Goal: Task Accomplishment & Management: Use online tool/utility

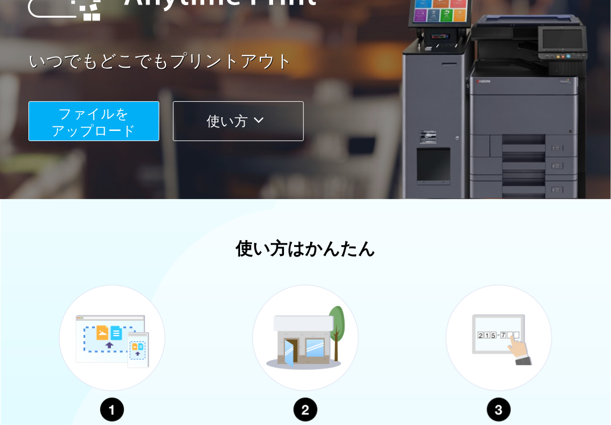
scroll to position [51, 0]
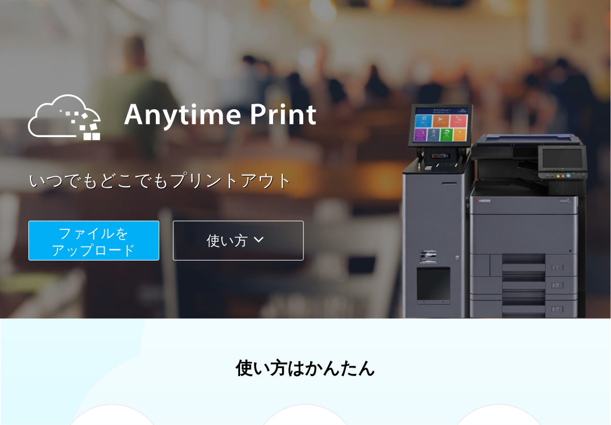
click at [89, 242] on span "ファイルを ​​アップロード" at bounding box center [94, 241] width 85 height 32
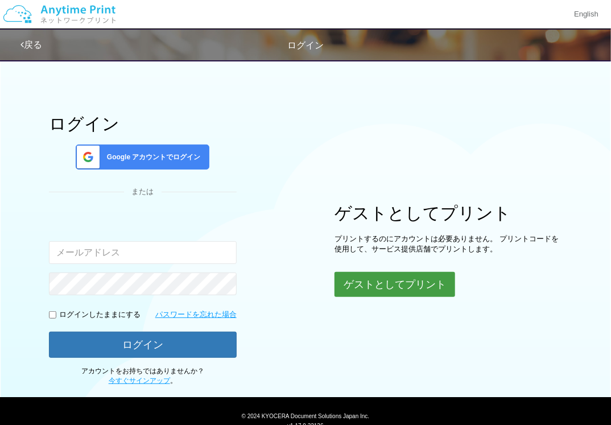
click at [373, 290] on button "ゲストとしてプリント" at bounding box center [394, 284] width 121 height 25
click at [398, 279] on button "ゲストとしてプリント" at bounding box center [394, 284] width 121 height 25
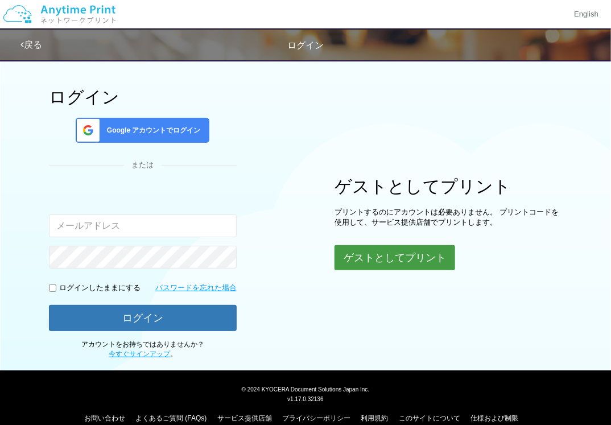
scroll to position [41, 0]
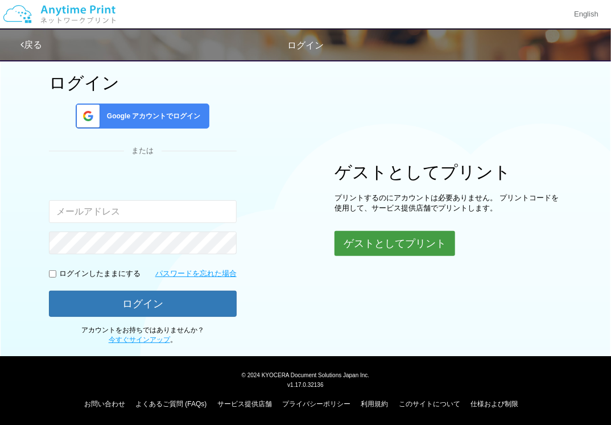
click at [370, 244] on button "ゲストとしてプリント" at bounding box center [394, 243] width 121 height 25
click at [570, 284] on div "ログイン Google アカウントでログイン または 入力されたメールアドレスまたはパスワードが正しくありません。 ログインしたままにする パスワードを忘れた…" at bounding box center [305, 179] width 611 height 332
click at [388, 245] on button "ゲストとしてプリント" at bounding box center [394, 243] width 121 height 25
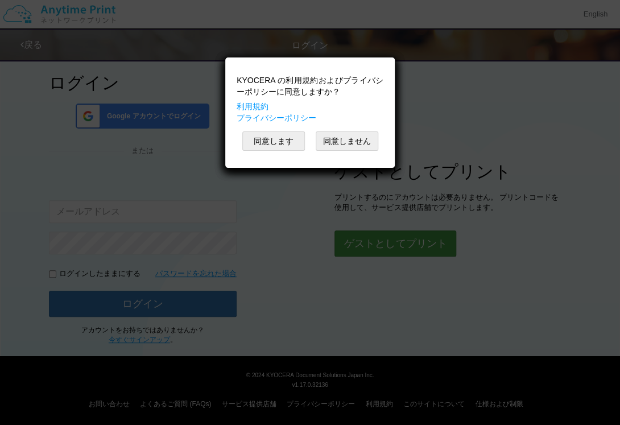
click at [380, 243] on div "KYOCERA の利用規約およびプライバシーポリシーに同意しますか？ 利用規約 プライバシーポリシー 同意します 同意しません" at bounding box center [310, 212] width 620 height 425
click at [278, 143] on button "同意します" at bounding box center [273, 140] width 63 height 19
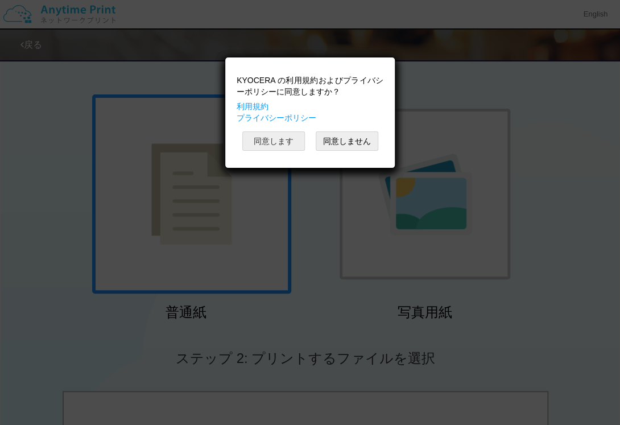
click at [284, 147] on button "同意します" at bounding box center [273, 140] width 63 height 19
click at [287, 143] on button "同意します" at bounding box center [273, 140] width 63 height 19
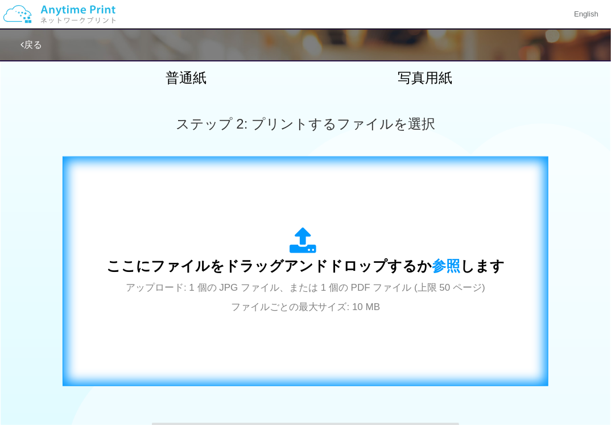
scroll to position [325, 0]
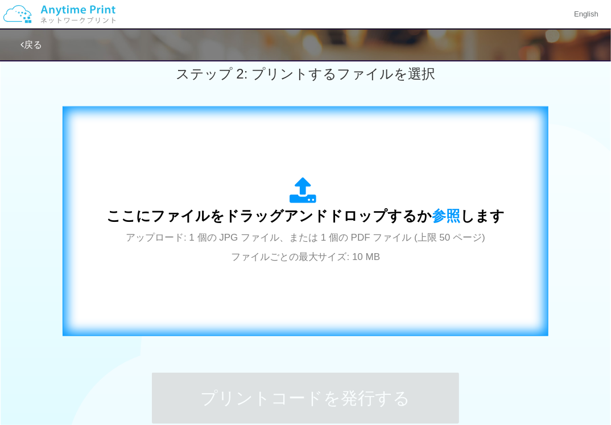
click at [396, 239] on span "アップロード: 1 個の JPG ファイル、または 1 個の PDF ファイル (上限 50 ページ) ファイルごとの最大サイズ: 10 MB" at bounding box center [305, 247] width 359 height 30
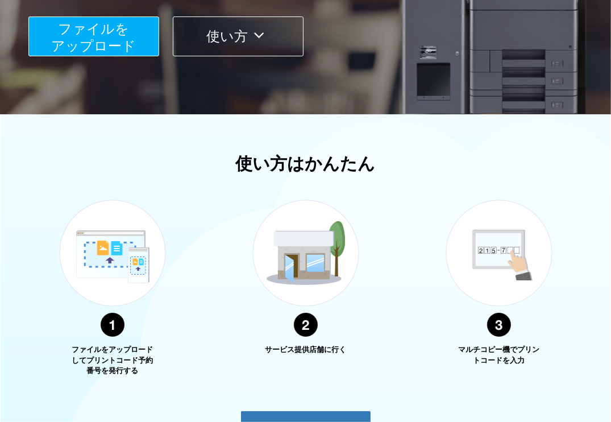
scroll to position [168, 0]
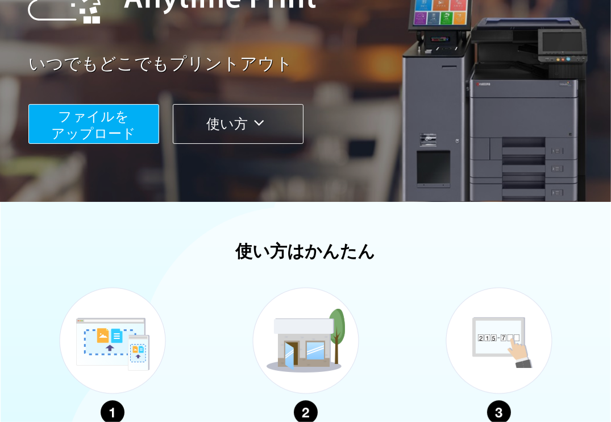
click at [122, 121] on span "ファイルを ​​アップロード" at bounding box center [94, 125] width 85 height 32
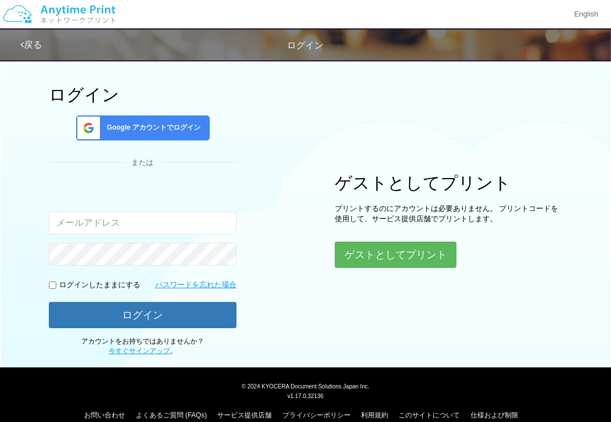
scroll to position [44, 0]
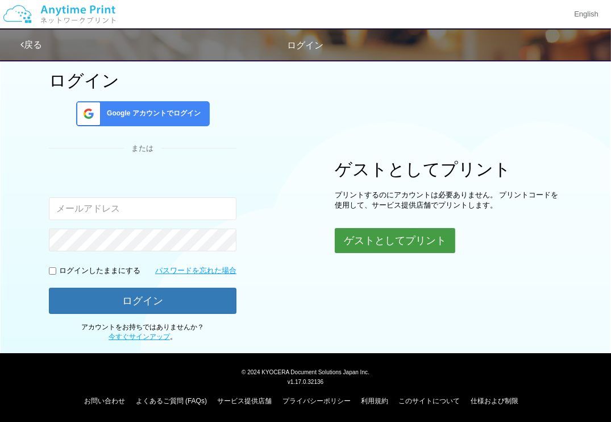
click at [410, 236] on button "ゲストとしてプリント" at bounding box center [395, 240] width 121 height 25
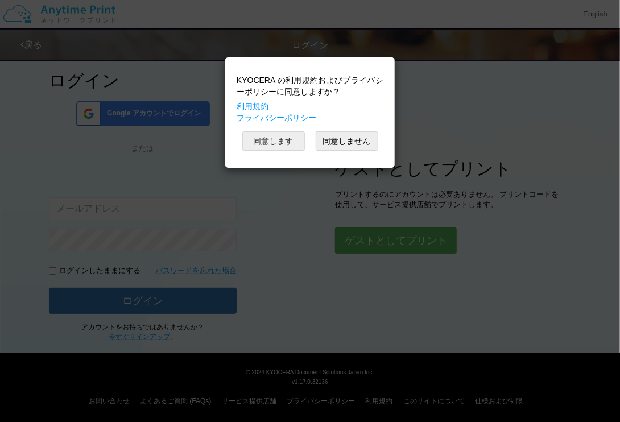
click at [279, 143] on button "同意します" at bounding box center [273, 140] width 63 height 19
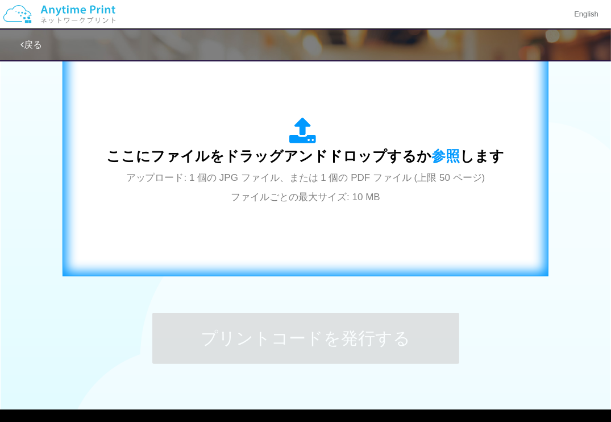
scroll to position [442, 0]
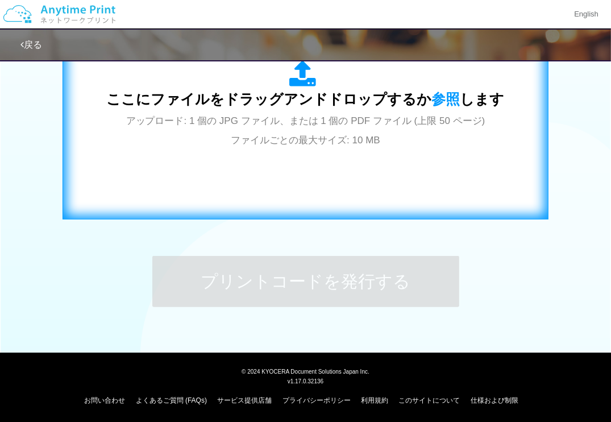
click at [355, 158] on div "ここにファイルをドラッグアンドドロップするか 参照 します アップロード: 1 個の JPG ファイル、または 1 個の PDF ファイル (上限 50 ペー…" at bounding box center [306, 105] width 462 height 206
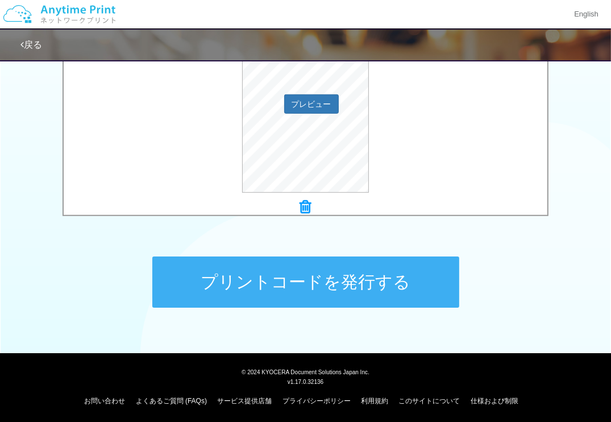
scroll to position [443, 0]
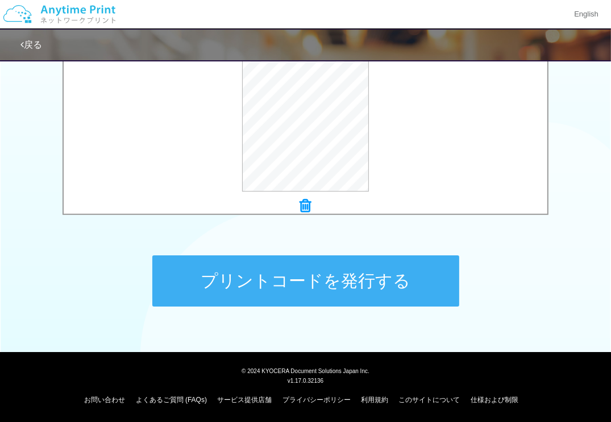
click at [375, 292] on button "プリントコードを発行する" at bounding box center [305, 280] width 307 height 51
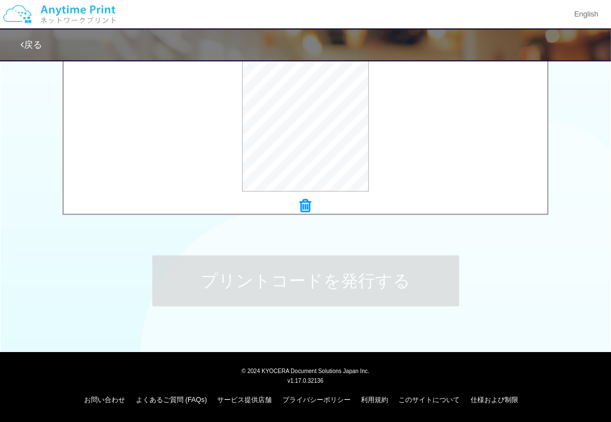
scroll to position [0, 0]
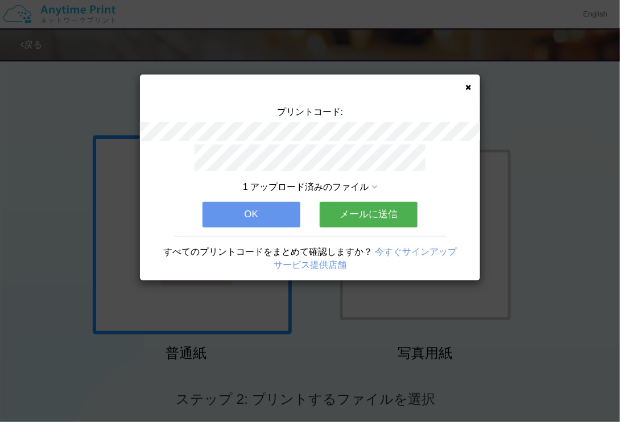
click at [342, 206] on button "メールに送信" at bounding box center [369, 214] width 98 height 25
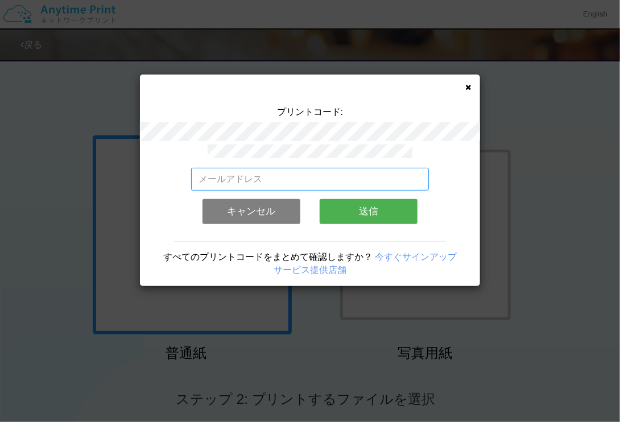
click at [320, 184] on input "email" at bounding box center [310, 179] width 238 height 23
type input "[EMAIL_ADDRESS][DOMAIN_NAME]"
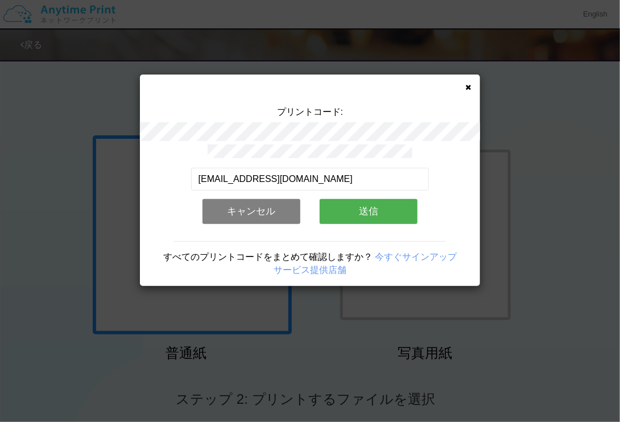
click at [350, 216] on button "送信" at bounding box center [369, 211] width 98 height 25
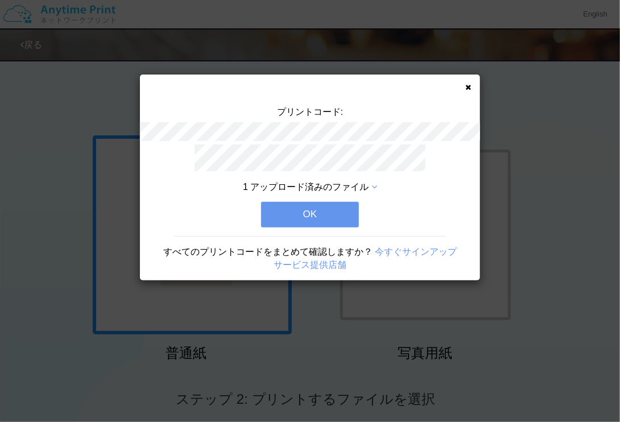
click at [346, 210] on button "OK" at bounding box center [310, 214] width 98 height 25
